Goal: Check status

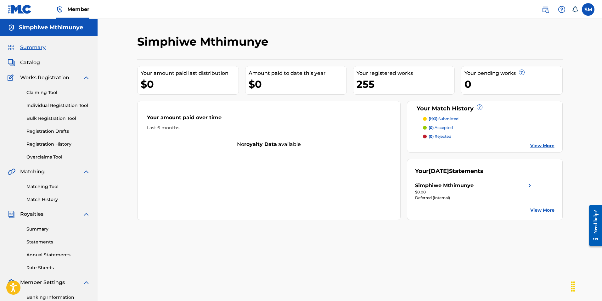
click at [441, 186] on div "Simphiwe Mthimunye" at bounding box center [444, 186] width 58 height 8
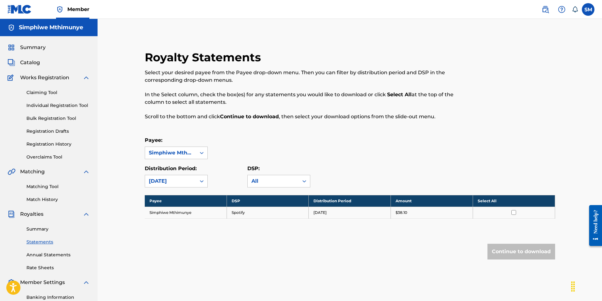
click at [40, 231] on link "Summary" at bounding box center [58, 229] width 64 height 7
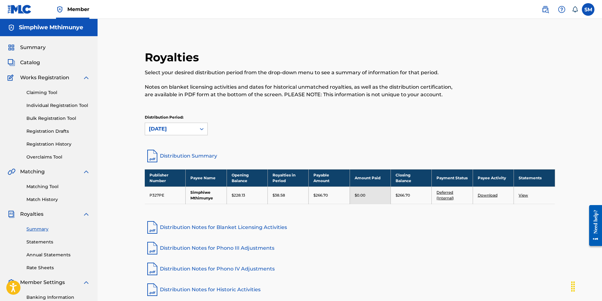
click at [448, 193] on link "Deferred (Internal)" at bounding box center [444, 195] width 17 height 10
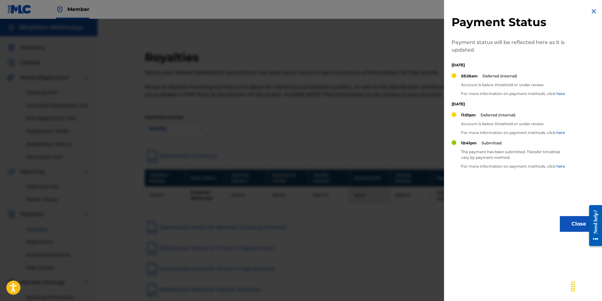
click at [395, 203] on div at bounding box center [301, 169] width 602 height 301
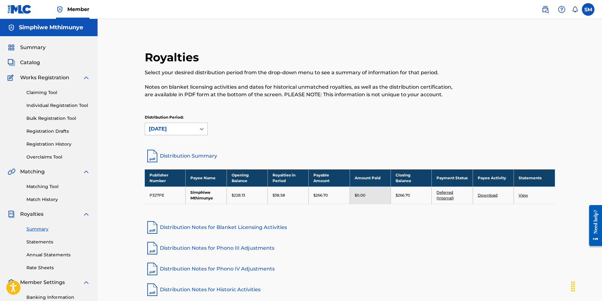
click at [170, 131] on div "[DATE]" at bounding box center [170, 129] width 43 height 8
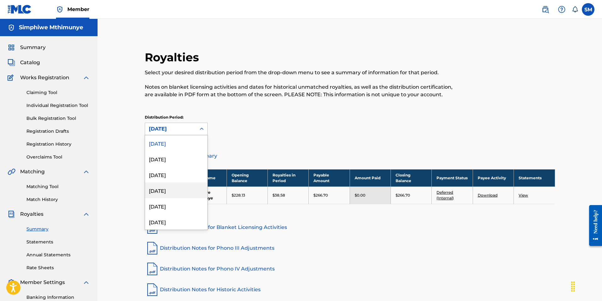
click at [179, 189] on div "April 2025" at bounding box center [176, 190] width 62 height 16
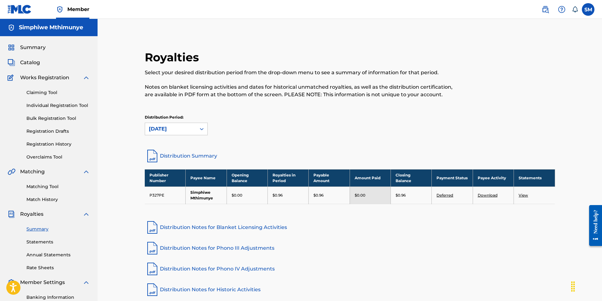
click at [452, 197] on link "Deferred" at bounding box center [444, 195] width 17 height 5
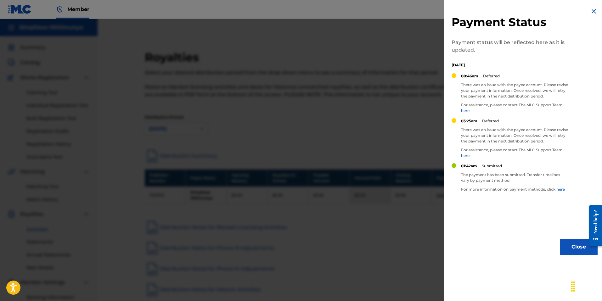
click at [371, 245] on div at bounding box center [301, 169] width 602 height 301
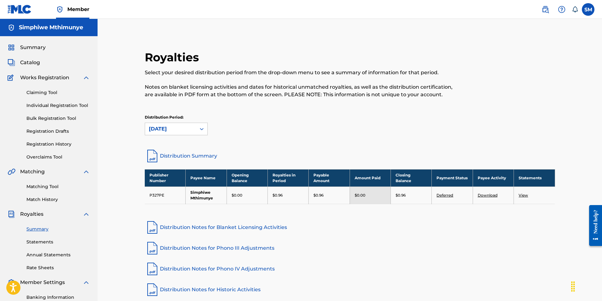
click at [443, 194] on link "Deferred" at bounding box center [444, 195] width 17 height 5
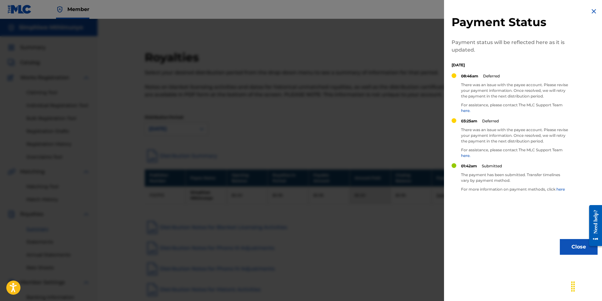
click at [406, 224] on div at bounding box center [301, 169] width 602 height 301
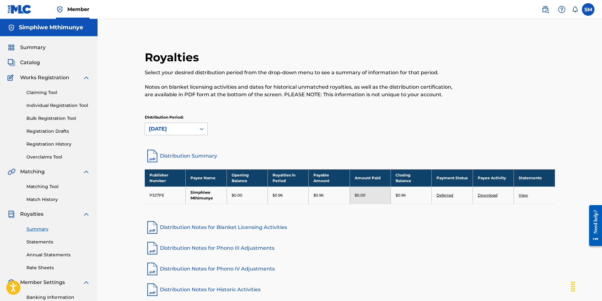
click at [188, 127] on div "April 2025" at bounding box center [170, 129] width 43 height 8
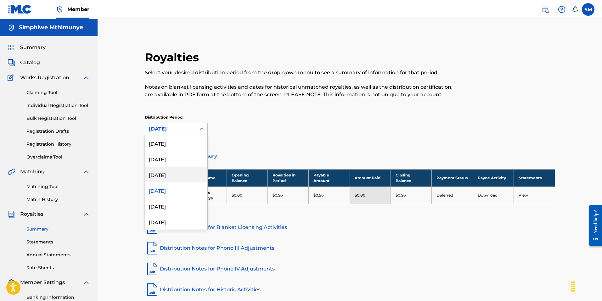
click at [184, 173] on div "May 2025" at bounding box center [176, 175] width 62 height 16
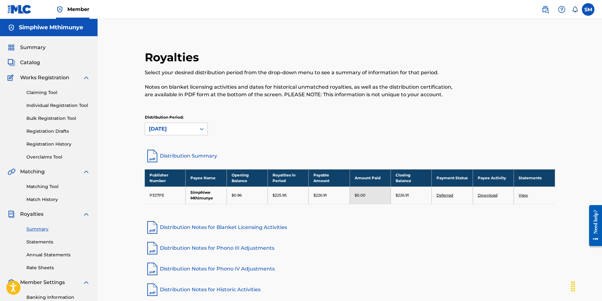
click at [445, 196] on link "Deferred" at bounding box center [444, 195] width 17 height 5
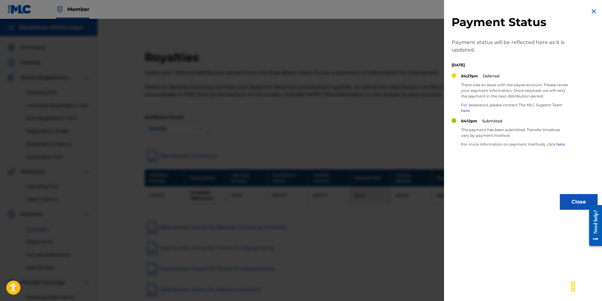
click at [425, 210] on div at bounding box center [301, 169] width 602 height 301
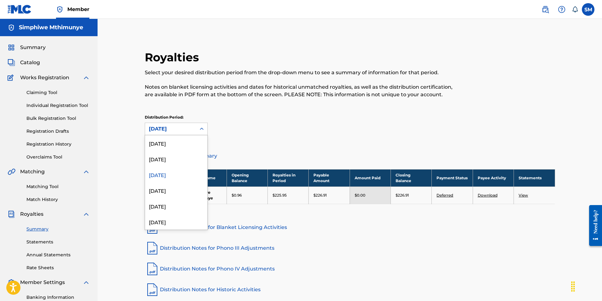
click at [157, 127] on div "May 2025" at bounding box center [170, 129] width 43 height 8
click at [162, 158] on div "June 2025" at bounding box center [176, 159] width 62 height 16
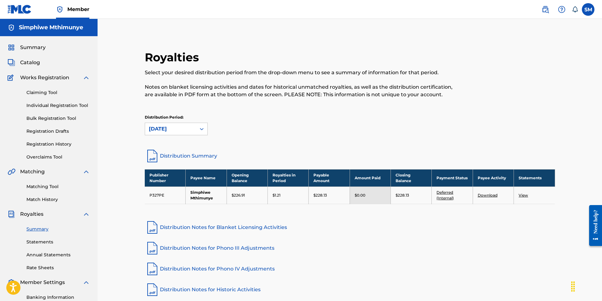
click at [450, 197] on link "Deferred (Internal)" at bounding box center [444, 195] width 17 height 10
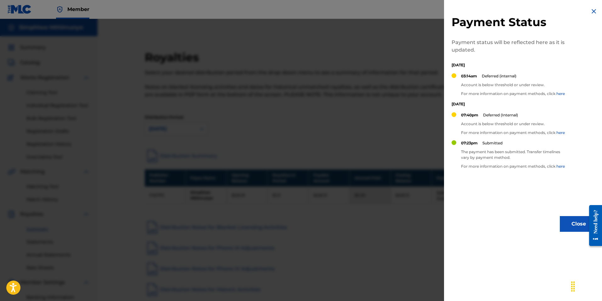
click at [407, 221] on div at bounding box center [301, 169] width 602 height 301
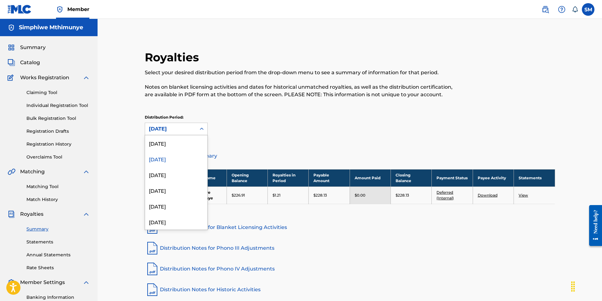
click at [181, 133] on div "June 2025" at bounding box center [170, 129] width 51 height 12
click at [176, 147] on div "[DATE]" at bounding box center [176, 143] width 62 height 16
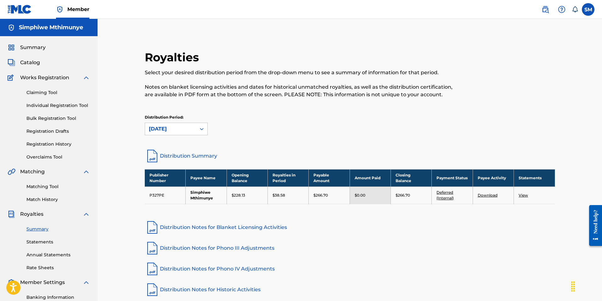
click at [448, 195] on td "Deferred (Internal)" at bounding box center [451, 194] width 41 height 17
click at [445, 192] on link "Deferred (Internal)" at bounding box center [444, 195] width 17 height 10
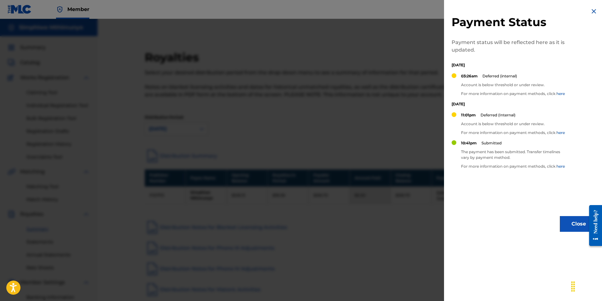
click at [416, 219] on div at bounding box center [301, 169] width 602 height 301
